Goal: Task Accomplishment & Management: Use online tool/utility

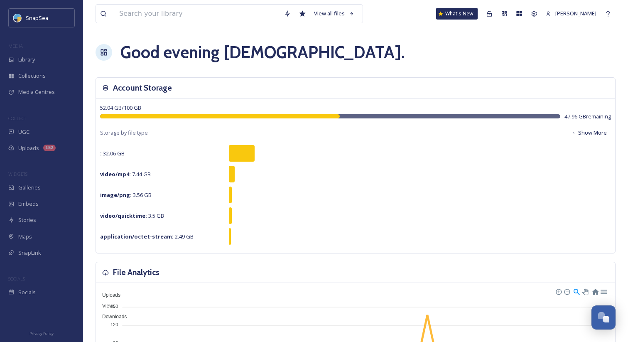
click at [349, 52] on div "Good evening Adham ." at bounding box center [356, 52] width 520 height 25
click at [492, 13] on icon at bounding box center [489, 13] width 5 height 5
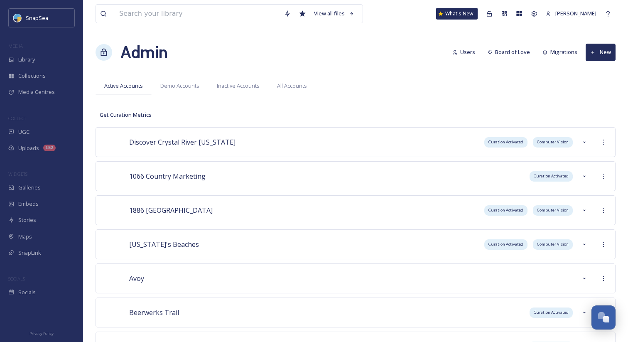
scroll to position [448, 0]
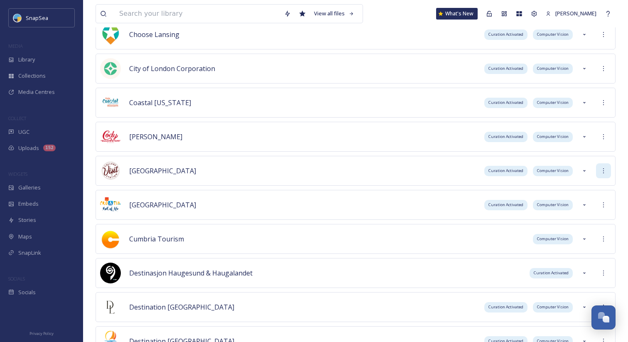
click at [600, 169] on icon at bounding box center [603, 170] width 7 height 7
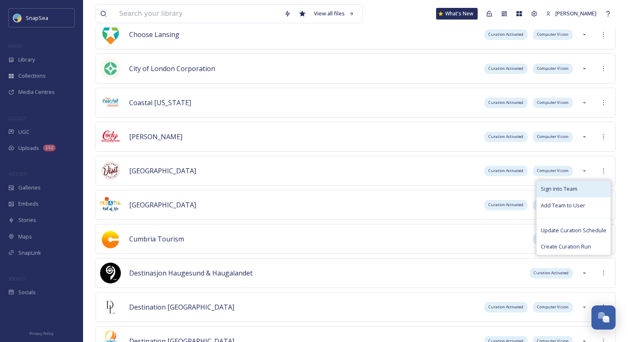
click at [595, 196] on div "Sign into Team" at bounding box center [574, 189] width 74 height 16
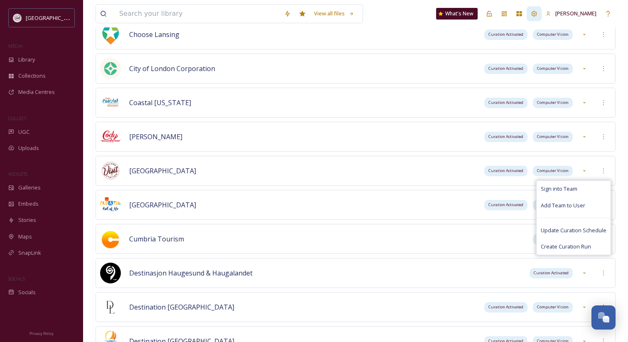
click at [535, 16] on icon at bounding box center [534, 13] width 7 height 7
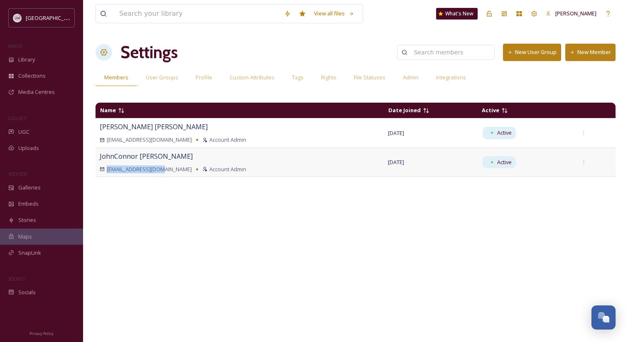
drag, startPoint x: 160, startPoint y: 169, endPoint x: 100, endPoint y: 170, distance: 60.6
click at [100, 170] on div "[EMAIL_ADDRESS][DOMAIN_NAME] Account Admin" at bounding box center [240, 169] width 280 height 8
copy span "[EMAIL_ADDRESS][DOMAIN_NAME]"
click at [56, 83] on div "Collections" at bounding box center [41, 76] width 83 height 16
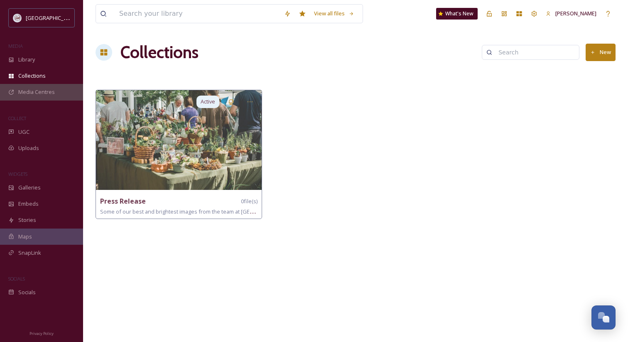
click at [56, 93] on div "Media Centres" at bounding box center [41, 92] width 83 height 16
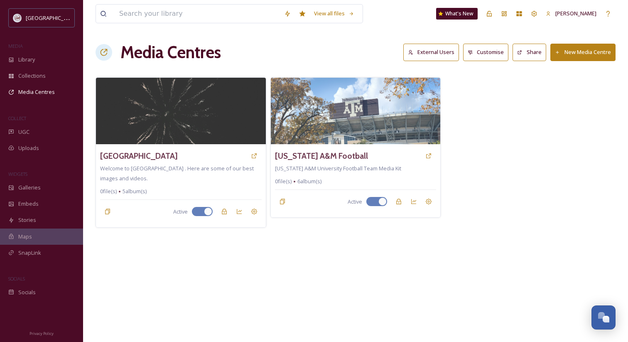
click at [530, 57] on button "Share" at bounding box center [530, 52] width 34 height 17
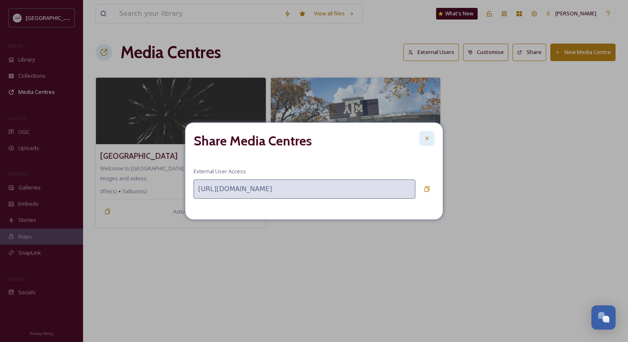
click at [431, 136] on div at bounding box center [427, 138] width 15 height 15
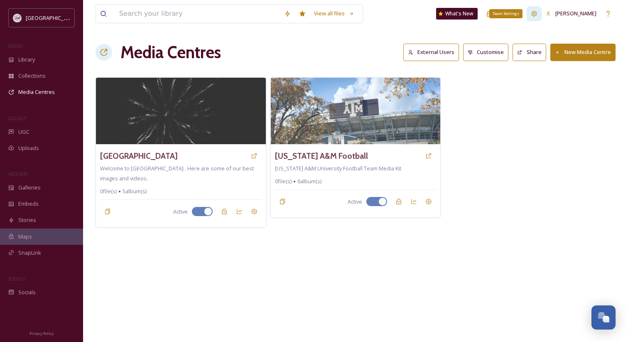
click at [533, 18] on div "Team Settings" at bounding box center [534, 13] width 15 height 15
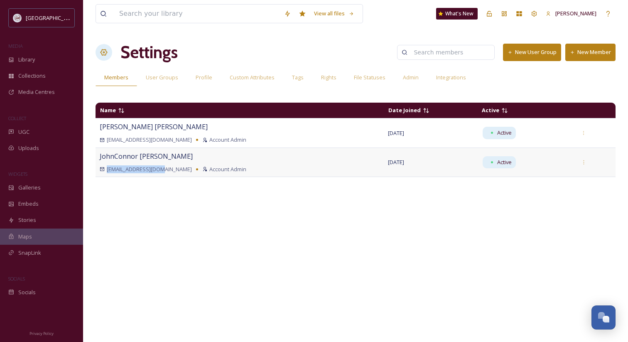
drag, startPoint x: 160, startPoint y: 171, endPoint x: 106, endPoint y: 168, distance: 54.1
click at [107, 168] on span "[EMAIL_ADDRESS][DOMAIN_NAME]" at bounding box center [149, 169] width 85 height 8
copy span "[EMAIL_ADDRESS][DOMAIN_NAME]"
drag, startPoint x: 155, startPoint y: 139, endPoint x: 107, endPoint y: 140, distance: 47.8
click at [107, 140] on div "[EMAIL_ADDRESS][DOMAIN_NAME] Account Admin" at bounding box center [240, 140] width 280 height 8
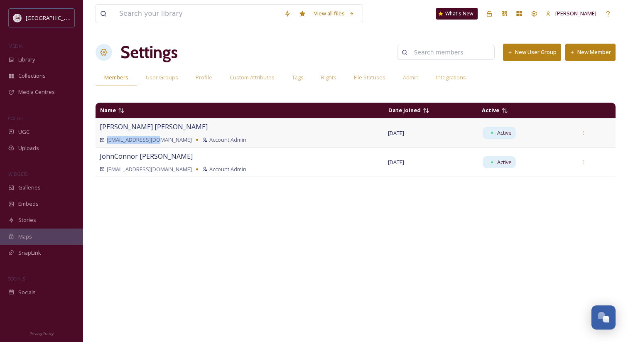
copy span "[EMAIL_ADDRESS][DOMAIN_NAME]"
click at [182, 302] on div "Name Date Joined Active [PERSON_NAME] [EMAIL_ADDRESS][DOMAIN_NAME] Account Admi…" at bounding box center [356, 217] width 520 height 238
click at [358, 41] on div "Settings New User Group New Member" at bounding box center [356, 52] width 520 height 25
click at [203, 192] on div "Name Date Joined Active [PERSON_NAME] [EMAIL_ADDRESS][DOMAIN_NAME] Account Admi…" at bounding box center [356, 217] width 520 height 238
drag, startPoint x: 160, startPoint y: 171, endPoint x: 106, endPoint y: 169, distance: 54.0
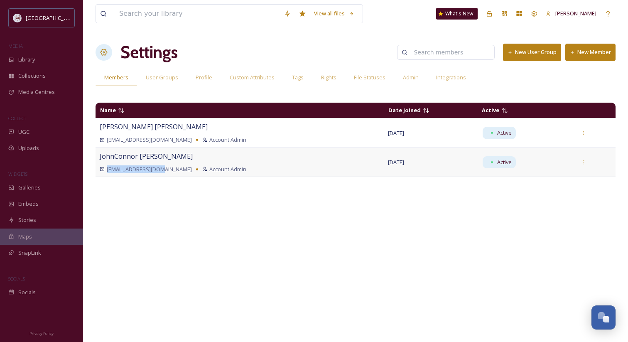
click at [107, 169] on span "[EMAIL_ADDRESS][DOMAIN_NAME]" at bounding box center [149, 169] width 85 height 8
copy span "[EMAIL_ADDRESS][DOMAIN_NAME]"
click at [154, 140] on div "[EMAIL_ADDRESS][DOMAIN_NAME] Account Admin" at bounding box center [240, 140] width 280 height 8
drag, startPoint x: 154, startPoint y: 140, endPoint x: 112, endPoint y: 140, distance: 42.4
click at [112, 140] on div "[EMAIL_ADDRESS][DOMAIN_NAME] Account Admin" at bounding box center [240, 140] width 280 height 8
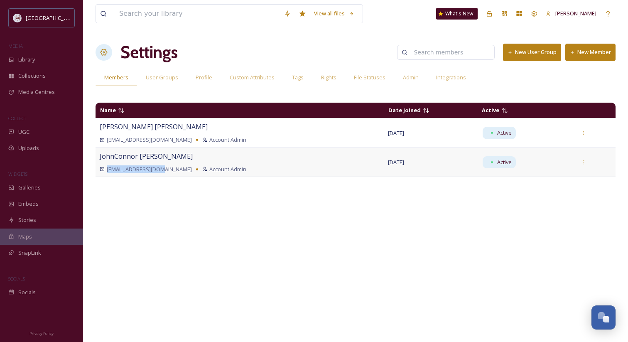
drag, startPoint x: 160, startPoint y: 170, endPoint x: 106, endPoint y: 167, distance: 54.1
click at [106, 167] on div "[EMAIL_ADDRESS][DOMAIN_NAME] Account Admin" at bounding box center [240, 169] width 280 height 8
copy span "[EMAIL_ADDRESS][DOMAIN_NAME]"
click at [47, 61] on div "Library" at bounding box center [41, 60] width 83 height 16
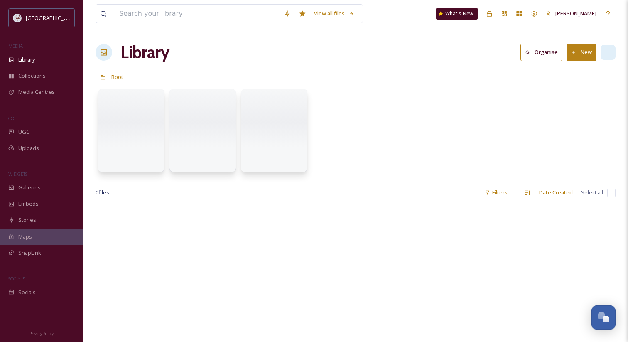
click at [609, 59] on div at bounding box center [608, 52] width 15 height 15
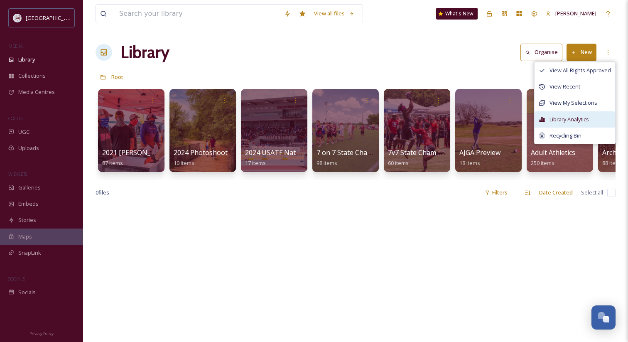
click at [573, 122] on span "Library Analytics" at bounding box center [569, 119] width 39 height 8
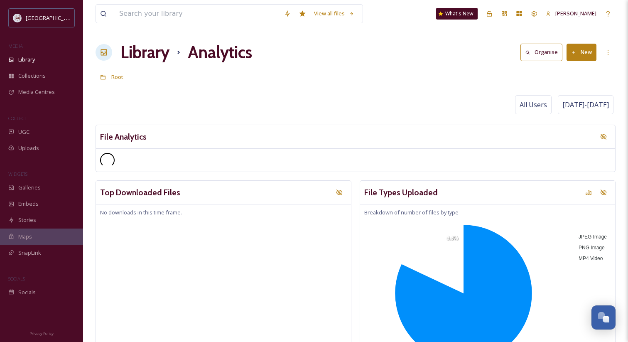
scroll to position [132, 0]
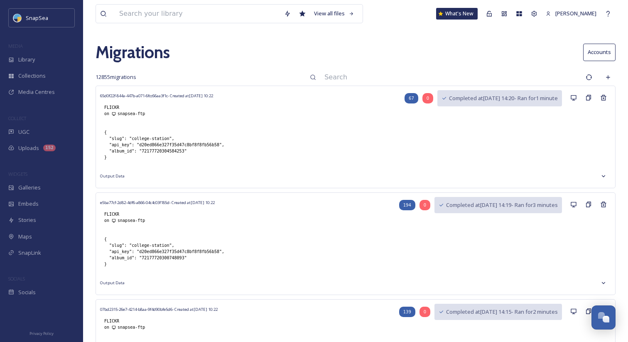
click at [350, 74] on input at bounding box center [450, 77] width 261 height 18
type input "mediahub"
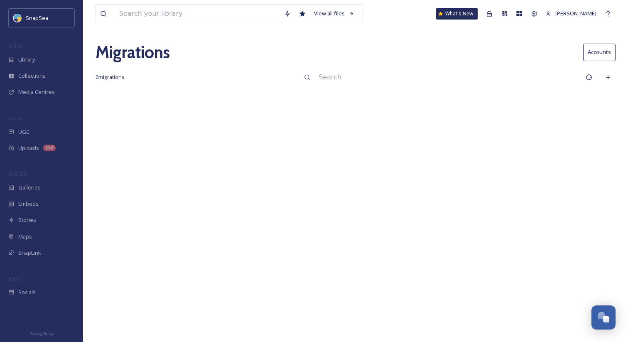
click at [345, 77] on input at bounding box center [447, 77] width 267 height 18
type input "media_hub"
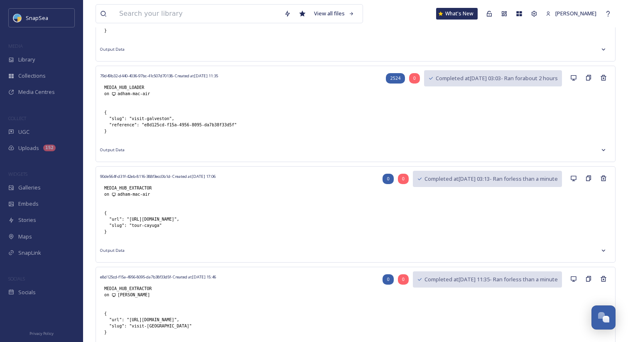
scroll to position [137, 0]
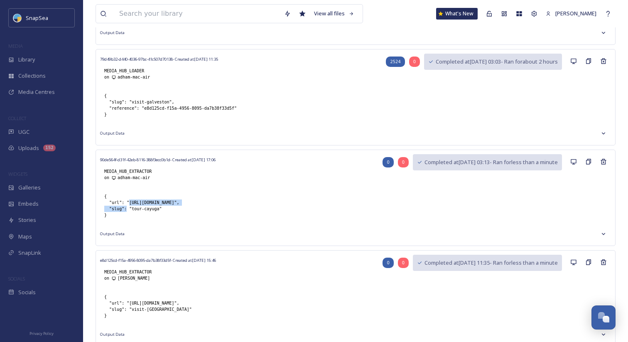
drag, startPoint x: 130, startPoint y: 202, endPoint x: 204, endPoint y: 201, distance: 74.8
click at [184, 201] on div "{ "url": "https://platform.crowdriff.com/m/cayuga-county-cvb", "slug": "tour-ca…" at bounding box center [141, 205] width 83 height 33
copy div "https://platform.crowdriff.com"
click at [253, 182] on div "90de564f-d31f-42eb-8116-388f3ecc0b1d - Created at Sep 19 17:06 MEDIA_HUB_EXTRAC…" at bounding box center [355, 171] width 511 height 35
click at [184, 202] on div "{ "url": "https://platform.crowdriff.com/m/cayuga-county-cvb", "slug": "tour-ca…" at bounding box center [141, 205] width 83 height 33
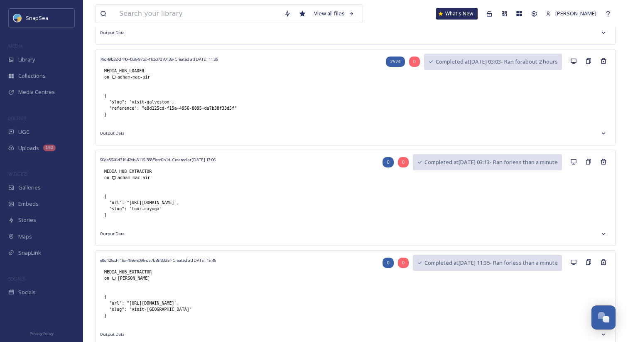
drag, startPoint x: 254, startPoint y: 202, endPoint x: 131, endPoint y: 204, distance: 123.0
click at [131, 204] on div "{ "url": "https://platform.crowdriff.com/m/cayuga-county-cvb", "slug": "tour-ca…" at bounding box center [141, 205] width 83 height 33
copy div "https://platform.crowdriff.com/m/cayuga-county-cvb""
click at [241, 77] on div "79d49b32-d440-4036-97bc-41c507d70138 - Created at Sep 20 11:35 MEDIA_HUB_LOADER…" at bounding box center [355, 71] width 511 height 35
